Goal: Communication & Community: Answer question/provide support

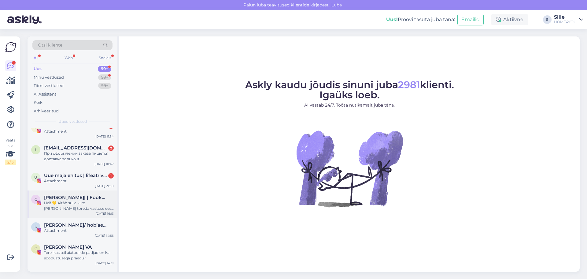
scroll to position [92, 0]
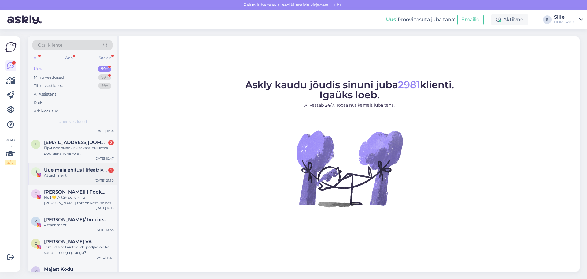
click at [72, 175] on div "Attachment" at bounding box center [79, 175] width 70 height 6
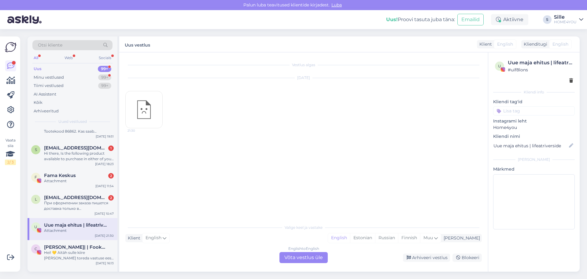
scroll to position [31, 0]
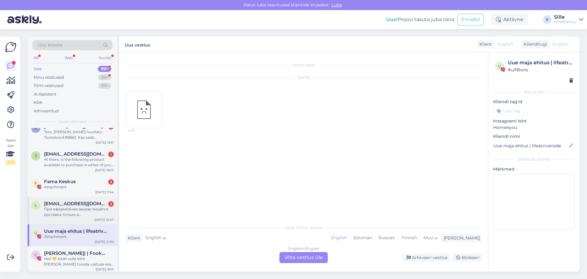
click at [75, 209] on div "При оформлении заказа пишется доставка только в [GEOGRAPHIC_DATA] .....😐" at bounding box center [79, 211] width 70 height 11
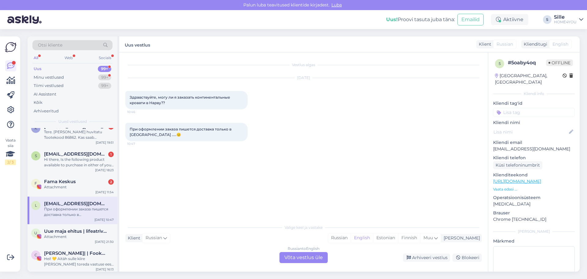
click at [299, 258] on div "Russian to English Võta vestlus üle" at bounding box center [303, 257] width 48 height 11
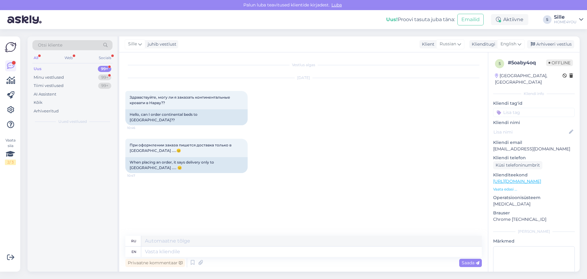
scroll to position [0, 0]
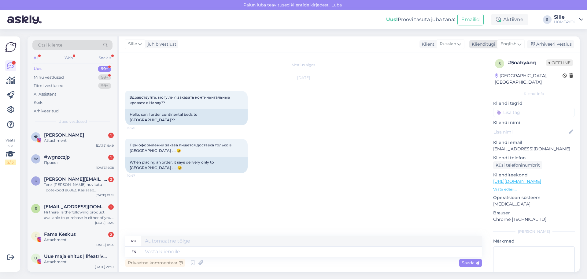
click at [513, 43] on span "English" at bounding box center [508, 44] width 16 height 7
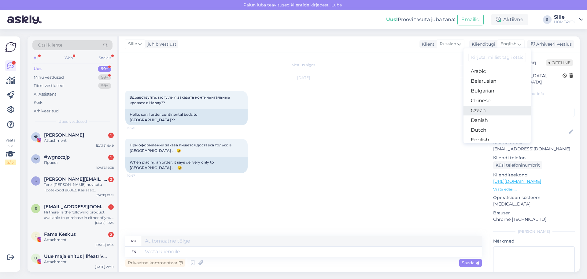
scroll to position [31, 0]
click at [484, 117] on link "Estonian" at bounding box center [496, 119] width 67 height 10
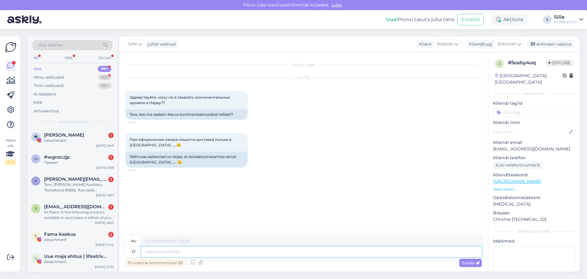
click at [244, 252] on textarea at bounding box center [311, 251] width 341 height 10
click at [246, 252] on textarea at bounding box center [311, 251] width 341 height 10
type textarea "Tere,"
type textarea "Привет,"
type textarea "Tere, ikka"
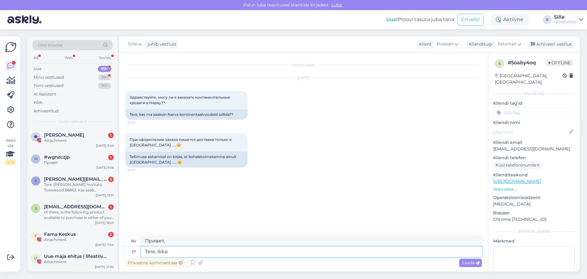
type textarea "Привет, еще"
type textarea "Tere, ikka saate"
type textarea "Привет, ты все еще можешь"
type textarea "Tere, ikka saate kulleri t"
type textarea "Здравствуйте, вы все еще можете получить курьера."
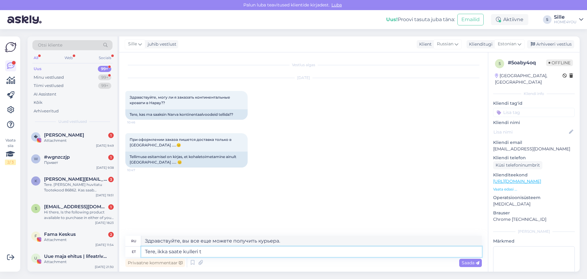
type textarea "Tere, ikka saate kulleri te"
type textarea "Здравствуйте, вы все еще можете вызвать курьера."
type textarea "Tere, ikka saate kulleri tellida"
type textarea "Здравствуйте, вы все еще можете заказать курьера."
type textarea "Tere, ikka saate kulleri [GEOGRAPHIC_DATA][PERSON_NAME]."
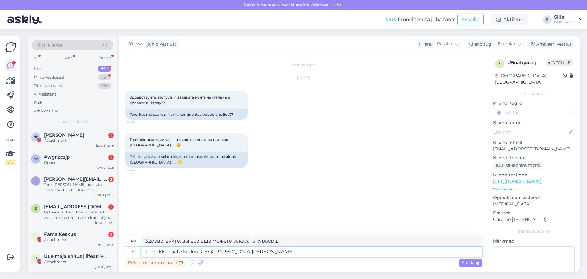
type textarea "Здравствуйте, вы все еще можете заказать курьера в [GEOGRAPHIC_DATA]."
type textarea "Tere, ikka saate kulleri [GEOGRAPHIC_DATA][PERSON_NAME]. Tu"
type textarea "Здравствуйте, вы всё ещё можете заказать курьера в [GEOGRAPHIC_DATA]. Tui"
type textarea "Tere, ikka saate kulleri [GEOGRAPHIC_DATA][PERSON_NAME]. [GEOGRAPHIC_DATA]"
type textarea "Здравствуйте, вы всё ещё можете заказать курьера в [GEOGRAPHIC_DATA]. В номер."
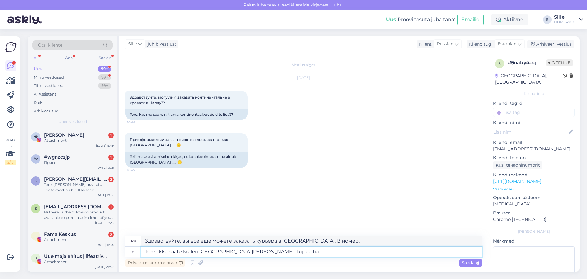
type textarea "Tere, ikka saate kulleri [GEOGRAPHIC_DATA][PERSON_NAME]. [PERSON_NAME]"
type textarea "Здравствуйте, вы всё ещё можете заказать курьера в [GEOGRAPHIC_DATA]. Перевозка…"
type textarea "Tere, ikka saate kulleri [GEOGRAPHIC_DATA][PERSON_NAME]. Tuppa transpor"
type textarea "Здравствуйте, вы всё ещё можете заказать курьера в [GEOGRAPHIC_DATA]. Доставка …"
type textarea "Tere, ikka saate kulleri [GEOGRAPHIC_DATA][PERSON_NAME]. Tuppa transport ainult"
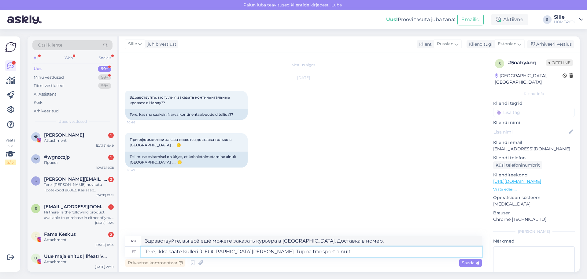
type textarea "Здравствуйте, вы всё ещё можете заказать курьера в [GEOGRAPHIC_DATA]. Только до…"
type textarea "Tere, ikka saate kulleri [GEOGRAPHIC_DATA][PERSON_NAME]. Tuppa transport ainult…"
type textarea "Здравствуйте, вы всё ещё можете заказать курьера в [GEOGRAPHIC_DATA]. Доставка …"
type textarea "Tere, ikka saate kulleri [GEOGRAPHIC_DATA][PERSON_NAME]. Tuppa transport ainult…"
type textarea "Здравствуйте, в [GEOGRAPHIC_DATA] всё ещё можно заказать курьера. Доставка в но…"
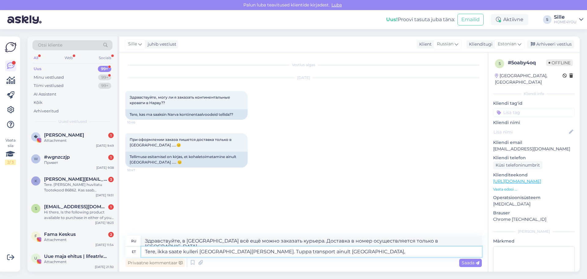
type textarea "Tere, ikka saate kulleri [GEOGRAPHIC_DATA][PERSON_NAME]. Tuppa transport ainult…"
type textarea "Здравствуйте, вы всё ещё можете заказать курьера в [GEOGRAPHIC_DATA]. Доставка …"
type textarea "Tere, ikka saate kulleri [GEOGRAPHIC_DATA][PERSON_NAME]. Tuppa transport ainult…"
type textarea "Здравствуйте, вы всё ещё можете заказать курьера в [GEOGRAPHIC_DATA]. Доставка …"
type textarea "Tere, ikka saate kulleri [GEOGRAPHIC_DATA][PERSON_NAME]. Tuppa transport ainult…"
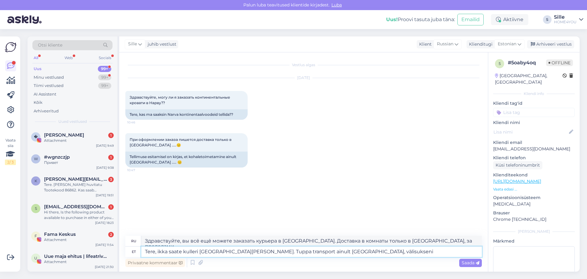
type textarea "Здравствуйте, вы всё ещё можете заказать курьера в [GEOGRAPHIC_DATA]. Доставка …"
type textarea "Tere, ikka saate kulleri [GEOGRAPHIC_DATA][PERSON_NAME]. Tuppa transport ainult…"
type textarea "Здравствуйте, вы всё ещё можете заказать курьера в [GEOGRAPHIC_DATA]. Доставка …"
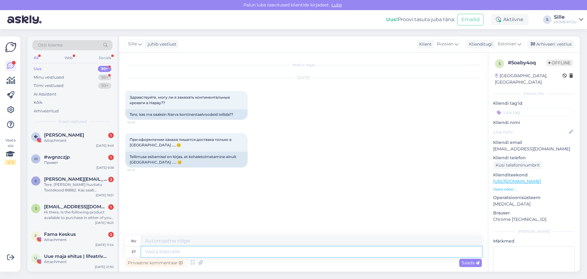
scroll to position [10, 0]
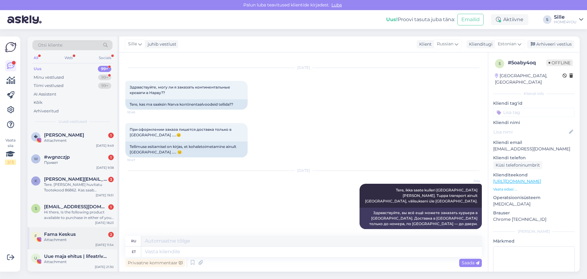
click at [87, 232] on div "Fama Keskus 2" at bounding box center [79, 234] width 70 height 6
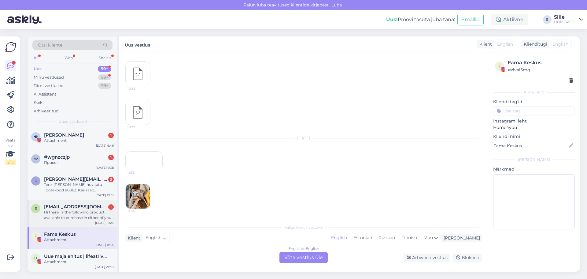
scroll to position [1657, 0]
click at [84, 205] on span "[EMAIL_ADDRESS][DOMAIN_NAME]" at bounding box center [76, 207] width 64 height 6
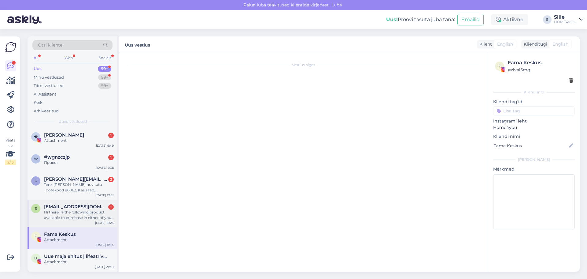
scroll to position [0, 0]
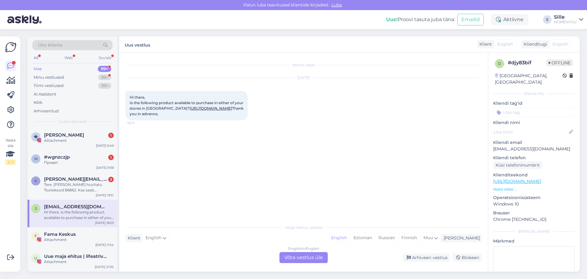
click at [305, 255] on div "English to English Võta vestlus üle" at bounding box center [303, 257] width 48 height 11
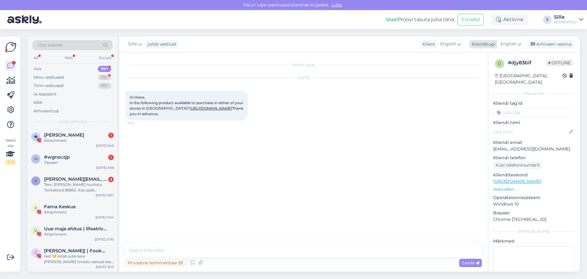
click at [509, 43] on span "English" at bounding box center [508, 44] width 16 height 7
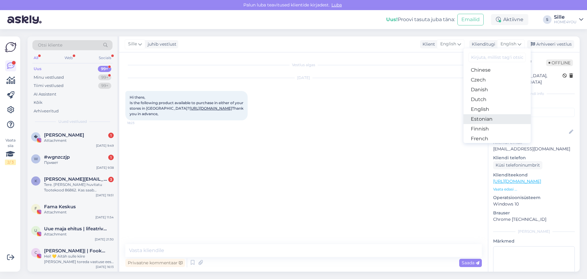
click at [479, 120] on link "Estonian" at bounding box center [496, 119] width 67 height 10
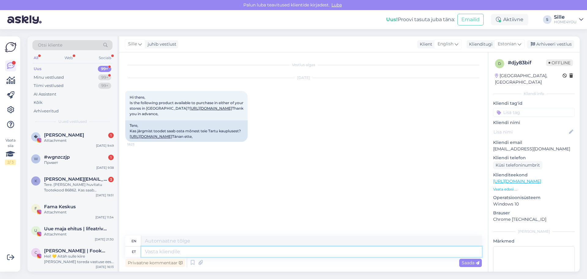
click at [242, 251] on textarea at bounding box center [311, 251] width 341 height 10
click at [172, 138] on link "[URL][DOMAIN_NAME]" at bounding box center [151, 136] width 42 height 5
click at [178, 253] on textarea at bounding box center [311, 251] width 341 height 10
type textarea "Tere,"
type textarea "Hello,"
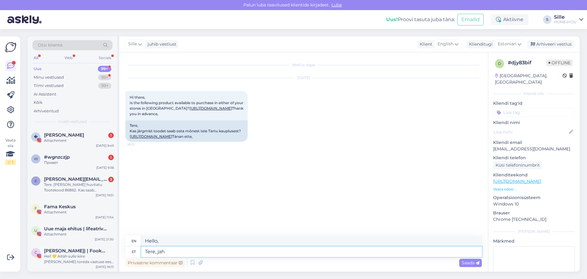
type textarea "Tere, jah"
type textarea "Hello, yes"
type textarea "Tere, [PERSON_NAME]"
type textarea "Hello, yes desired"
type textarea "Tere, [PERSON_NAME] toode"
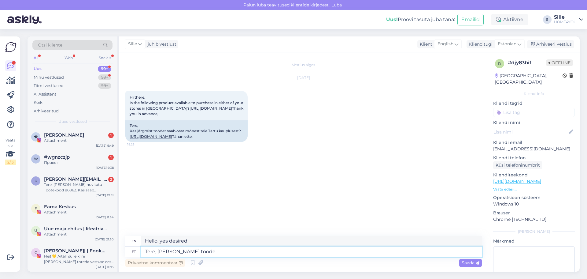
type textarea "Hello, yes the desired product"
type textarea "Tere, jah soovitud toode olemas"
type textarea "Hello, yes the desired product is available."
type textarea "Tere, jah soovitud toode olemas Home4you"
type textarea "Hello, yes the desired product is available at Home4you"
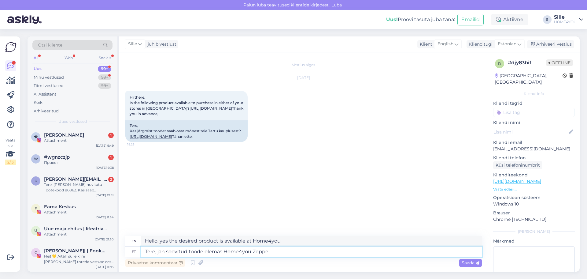
type textarea "Tere, jah soovitud toode olemas Home4you Zeppeli"
type textarea "Hello, yes the desired product is available Home4you Zeppeli"
type textarea "Tere, jah soovitud toode olemas Home4you Zeppelini j"
type textarea "Hello, yes the desired product is available at Home4you Zeppelin"
type textarea "Tere, jah soovitud toode olemas Home4you Zeppelini ja"
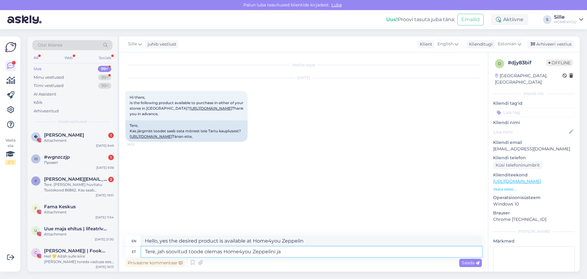
type textarea "Hello, yes the desired product is available at Home4you Zeppelin and"
type textarea "Tere, jah soovitud toode olemas Home4you Zeppelini ja Lõunakeskuse"
type textarea "Hello, yes the desired product is available at Home4you Zeppelin and Lõunakeskus"
type textarea "Tere, jah soovitud toode olemas Home4you Zeppelini ja Lõunakeskuse kaupluses."
type textarea "Hello, yes, the desired product is available at the Home4you Zeppelin and Lõuna…"
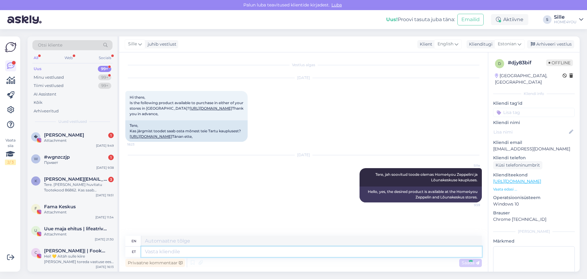
scroll to position [1, 0]
click at [80, 176] on div "[PERSON_NAME] [PERSON_NAME][EMAIL_ADDRESS][DOMAIN_NAME] 3 Tere. [PERSON_NAME] h…" at bounding box center [73, 186] width 90 height 28
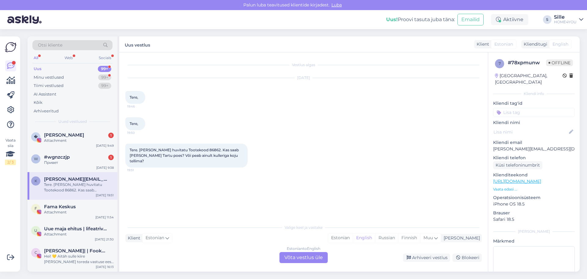
scroll to position [0, 0]
click at [293, 255] on div "Estonian to English Võta vestlus üle" at bounding box center [303, 257] width 48 height 11
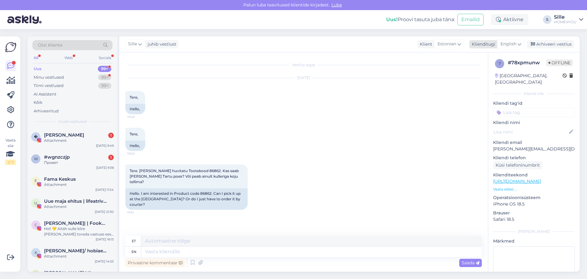
click at [507, 45] on span "English" at bounding box center [508, 44] width 16 height 7
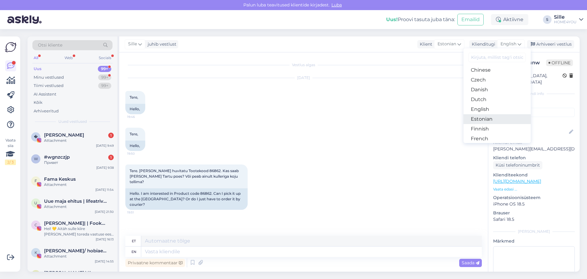
click at [481, 120] on link "Estonian" at bounding box center [496, 119] width 67 height 10
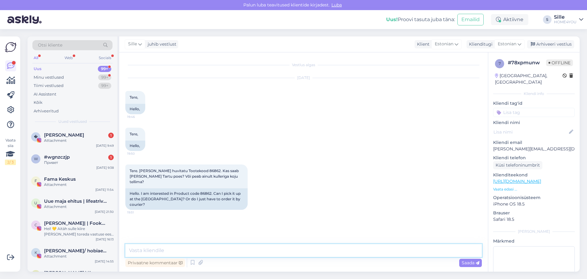
click at [276, 252] on textarea at bounding box center [303, 250] width 356 height 13
drag, startPoint x: 198, startPoint y: 170, endPoint x: 187, endPoint y: 170, distance: 11.3
click at [187, 170] on span "Tere. [PERSON_NAME] huvitatu Tootekood 86862. Kas saab [PERSON_NAME] Tartu poes…" at bounding box center [185, 176] width 110 height 16
copy span "86862."
click at [194, 246] on textarea at bounding box center [303, 250] width 356 height 13
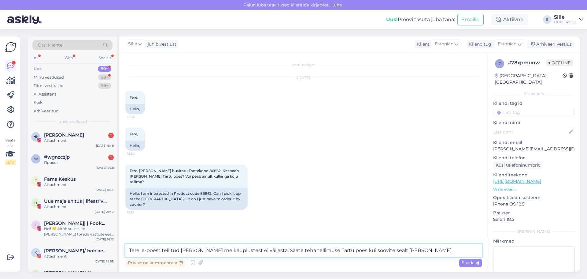
type textarea "Tere, e-poest tellitud [PERSON_NAME] me kauplustest ei väljasta. Saate teha tel…"
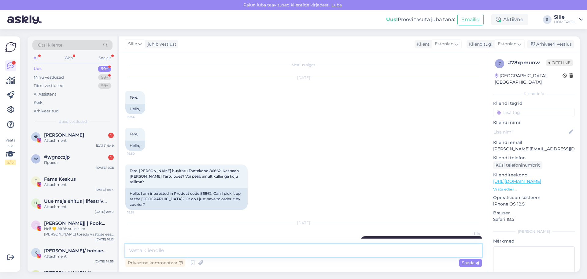
scroll to position [12, 0]
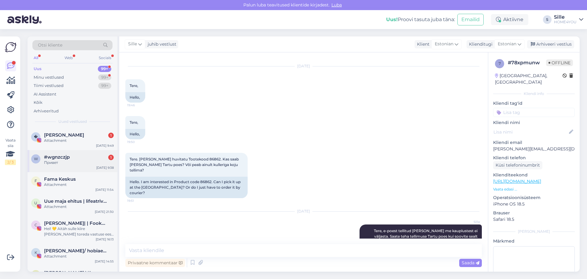
click at [79, 161] on div "Привет" at bounding box center [79, 163] width 70 height 6
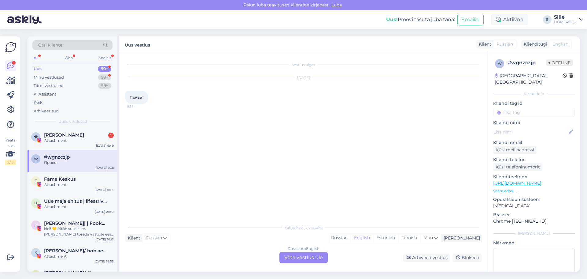
scroll to position [0, 0]
click at [304, 255] on div "Russian to English Võta vestlus üle" at bounding box center [303, 257] width 48 height 11
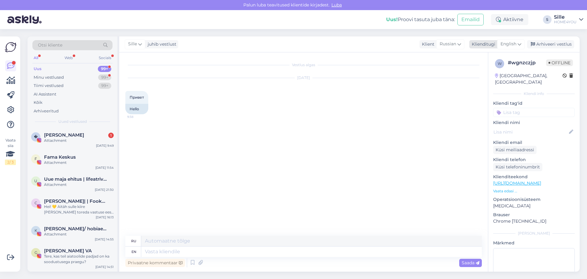
click at [506, 44] on span "English" at bounding box center [508, 44] width 16 height 7
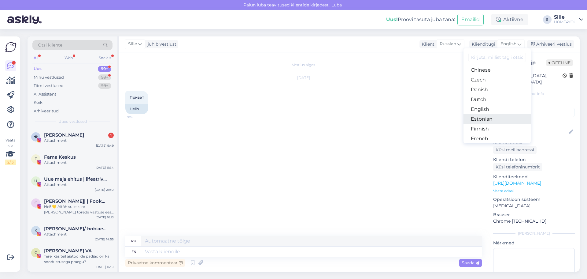
click at [481, 118] on link "Estonian" at bounding box center [496, 119] width 67 height 10
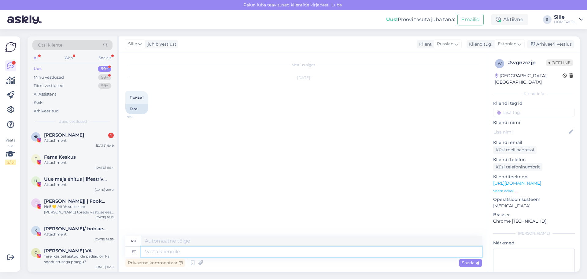
click at [184, 254] on textarea at bounding box center [311, 251] width 341 height 10
type textarea "Tere"
type textarea "Привет"
type textarea "Tere"
click at [69, 134] on span "[PERSON_NAME]" at bounding box center [64, 135] width 40 height 6
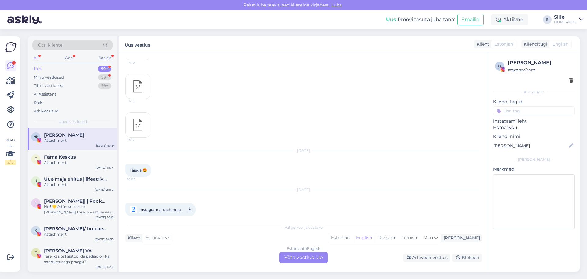
scroll to position [1264, 0]
click at [142, 122] on img at bounding box center [138, 134] width 24 height 24
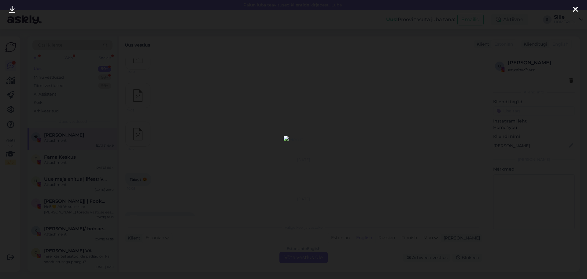
click at [577, 9] on icon at bounding box center [575, 10] width 5 height 8
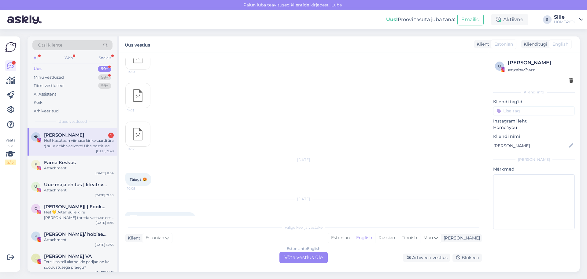
scroll to position [1301, 0]
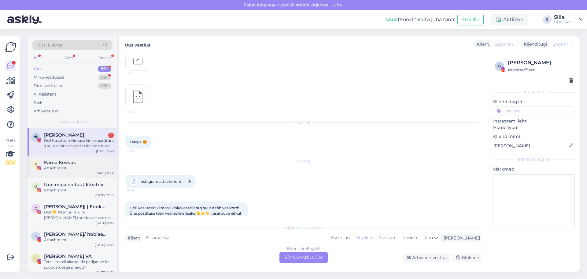
click at [88, 159] on div "F Fama Keskus Attachment [DATE] 11:54" at bounding box center [73, 166] width 90 height 22
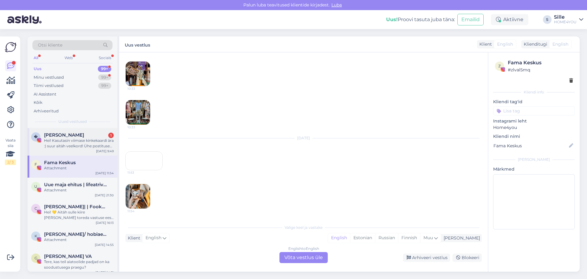
scroll to position [1684, 0]
click at [85, 142] on div "Hei! Kasutasin viimase kinkekaardi ära :) suur aitäh veelkord! Ühe postituse te…" at bounding box center [79, 143] width 70 height 11
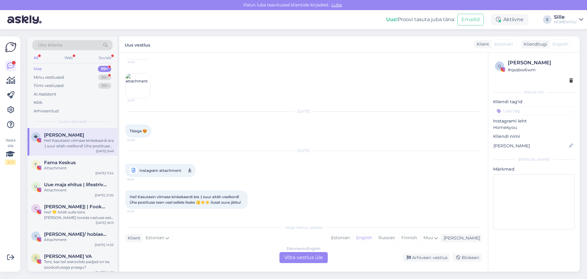
scroll to position [1301, 0]
